Goal: Information Seeking & Learning: Learn about a topic

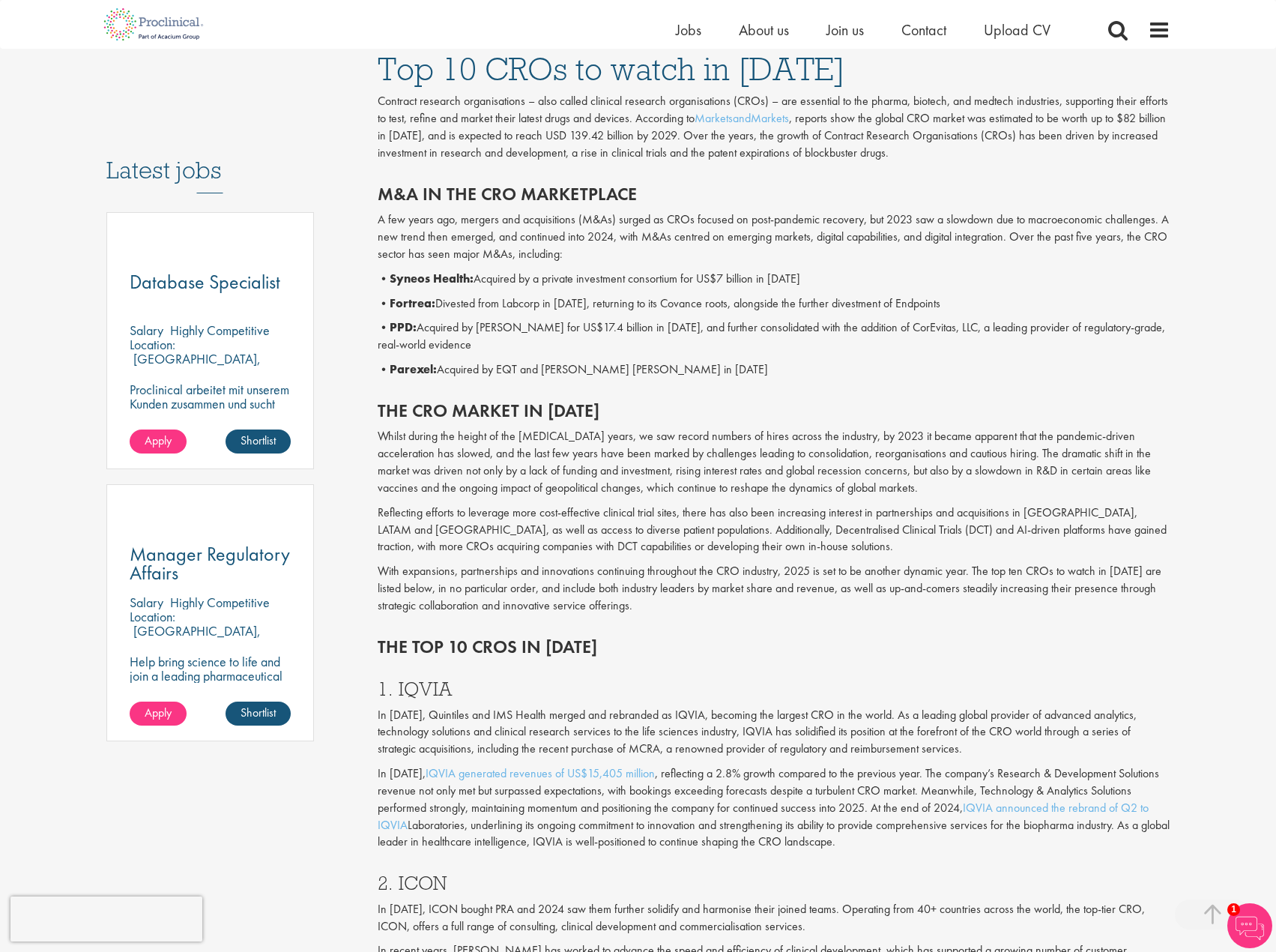
scroll to position [674, 0]
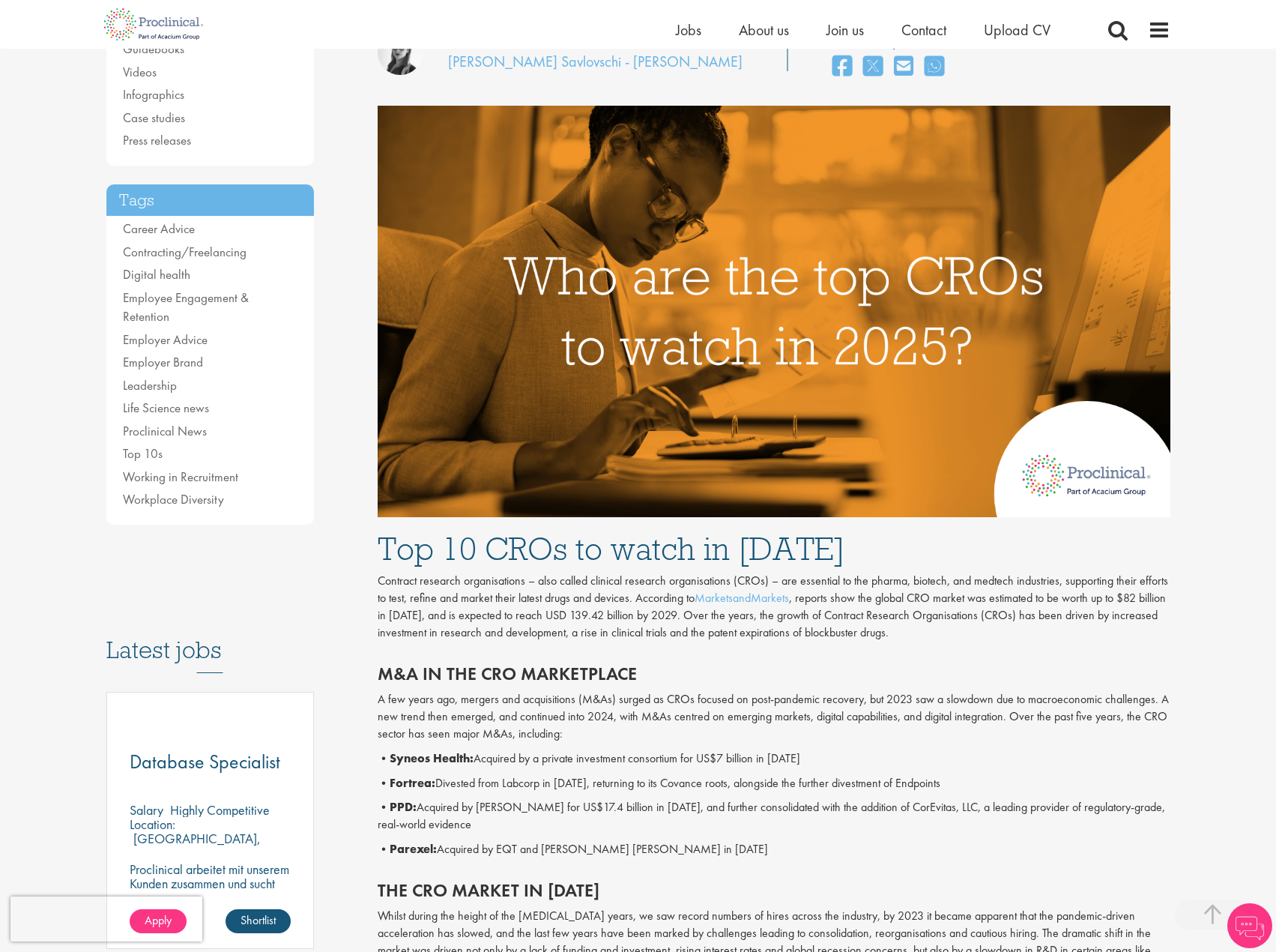
scroll to position [450, 0]
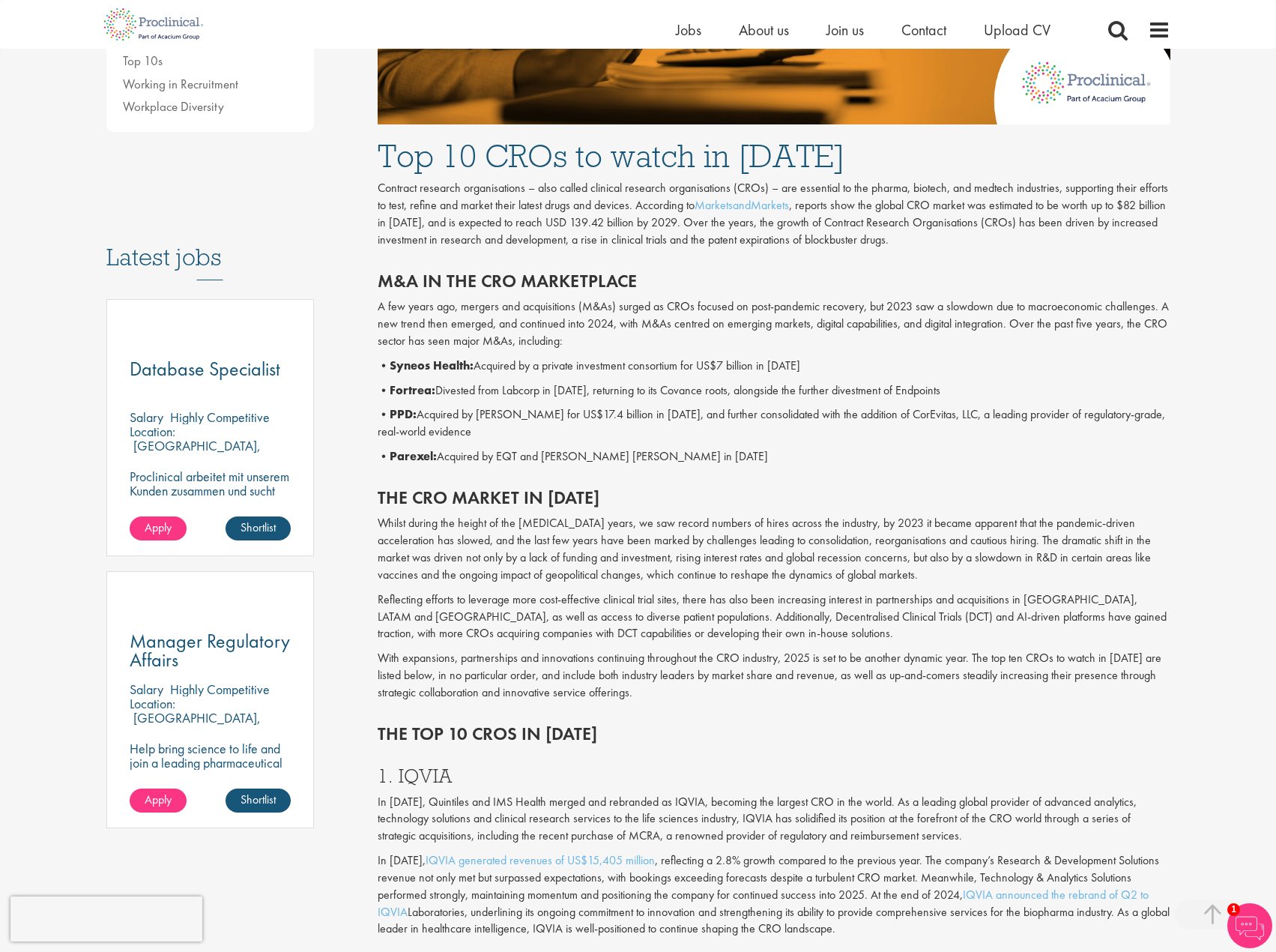
scroll to position [600, 0]
